Goal: Information Seeking & Learning: Check status

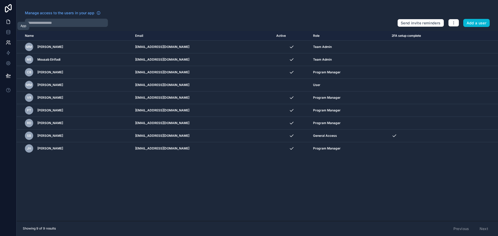
click at [7, 22] on icon at bounding box center [8, 21] width 5 height 5
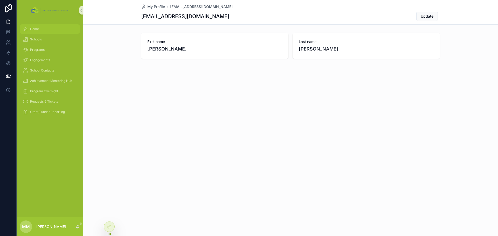
drag, startPoint x: 48, startPoint y: 22, endPoint x: 44, endPoint y: 27, distance: 6.5
click at [47, 22] on div "Home Schools Programs Engagements School Contacts Achievement Mentoring Hub Pro…" at bounding box center [50, 72] width 66 height 103
click at [44, 27] on div "Home" at bounding box center [50, 29] width 54 height 8
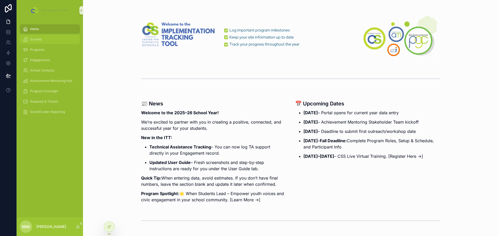
click at [35, 39] on span "Schools" at bounding box center [36, 39] width 12 height 4
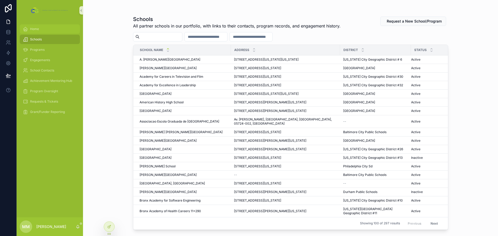
click at [27, 32] on span "scrollable content" at bounding box center [25, 28] width 5 height 5
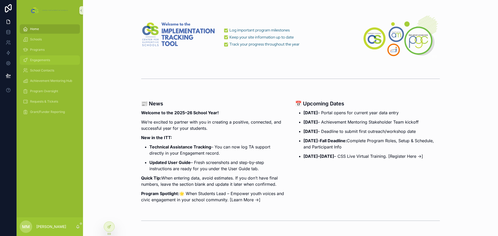
click at [31, 60] on span "Engagements" at bounding box center [40, 60] width 20 height 4
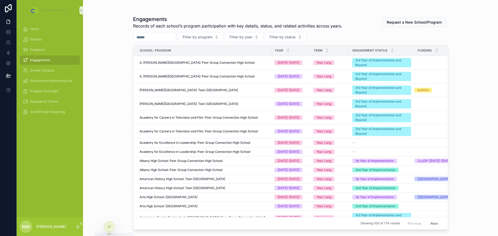
click at [78, 226] on icon "scrollable content" at bounding box center [78, 226] width 3 height 2
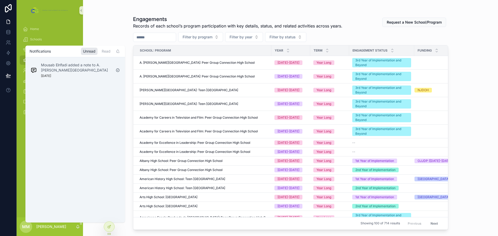
click at [102, 26] on div "Engagements Records of each school’s program participation with key details, st…" at bounding box center [290, 118] width 415 height 236
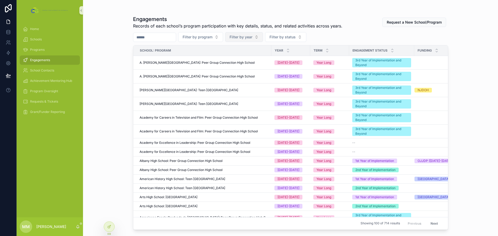
click at [251, 36] on span "Filter by year" at bounding box center [241, 36] width 23 height 5
click at [243, 66] on div "[DATE]-[DATE]" at bounding box center [257, 66] width 62 height 8
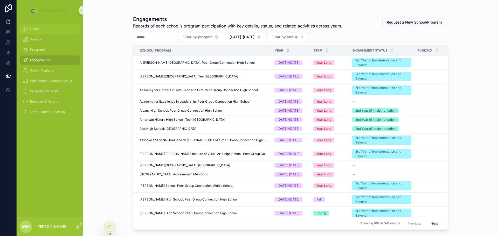
click at [39, 29] on div "Home" at bounding box center [50, 29] width 54 height 8
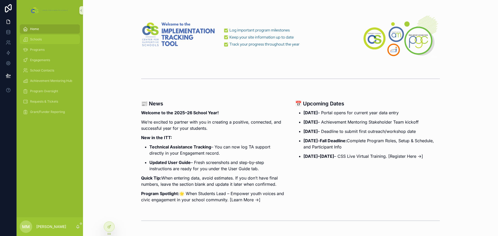
click at [46, 39] on div "Schools" at bounding box center [50, 39] width 54 height 8
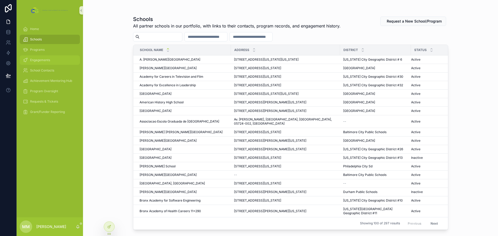
click at [33, 62] on span "Engagements" at bounding box center [40, 60] width 20 height 4
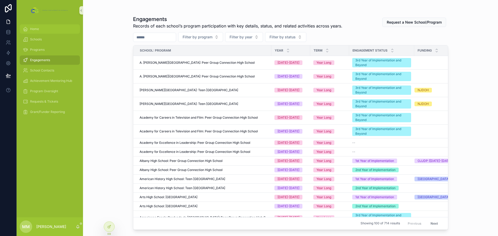
click at [33, 29] on span "Home" at bounding box center [34, 29] width 9 height 4
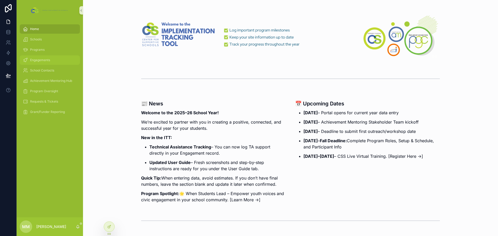
click at [41, 60] on span "Engagements" at bounding box center [40, 60] width 20 height 4
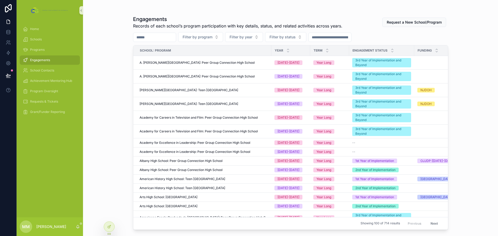
click at [338, 39] on input "scrollable content" at bounding box center [330, 37] width 43 height 7
click at [296, 37] on span "Filter by status" at bounding box center [282, 36] width 26 height 5
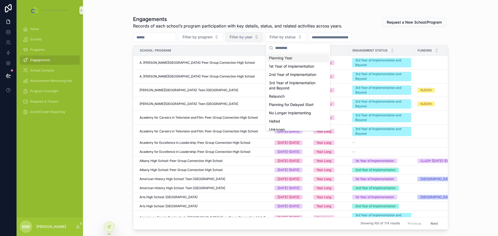
click at [252, 35] on span "Filter by year" at bounding box center [241, 36] width 23 height 5
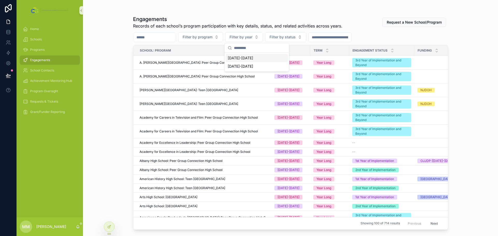
click at [350, 36] on input "scrollable content" at bounding box center [330, 37] width 43 height 7
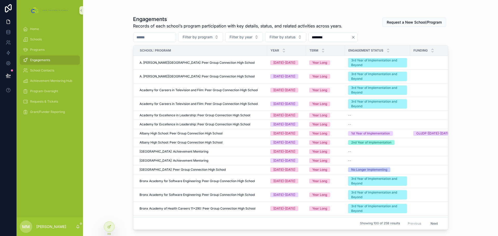
type input "********"
click at [306, 38] on button "Filter by status" at bounding box center [285, 37] width 41 height 10
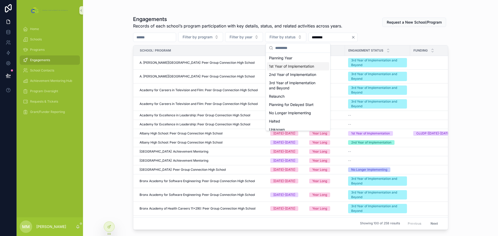
click at [296, 65] on div "1st Year of Implementation" at bounding box center [298, 66] width 62 height 8
